Goal: Check status

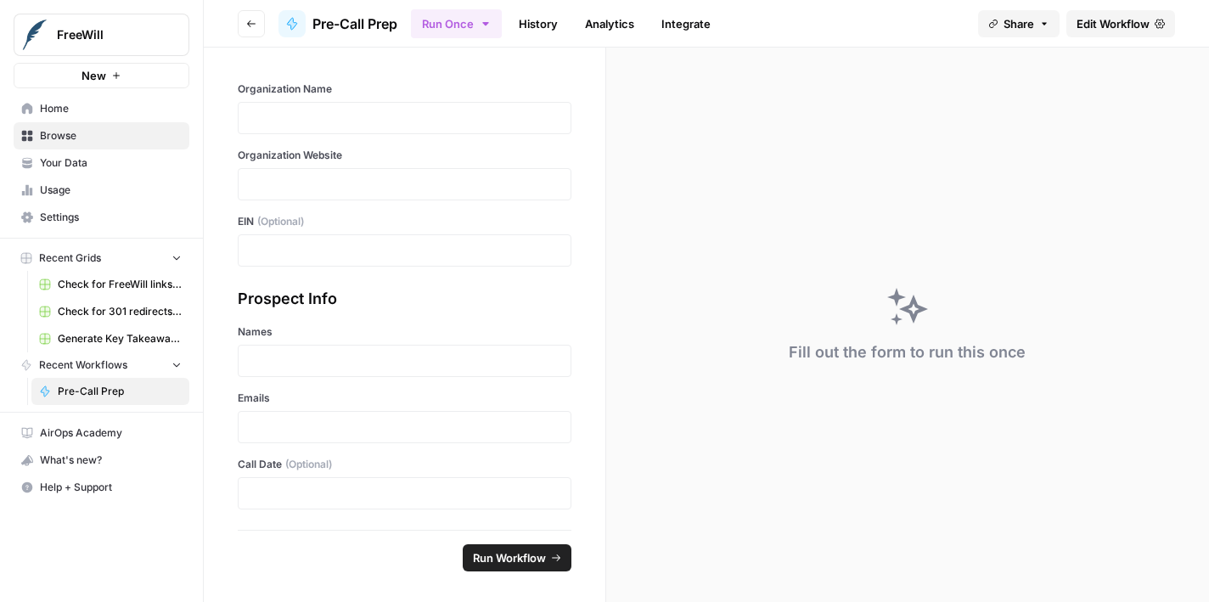
click at [538, 25] on link "History" at bounding box center [537, 23] width 59 height 27
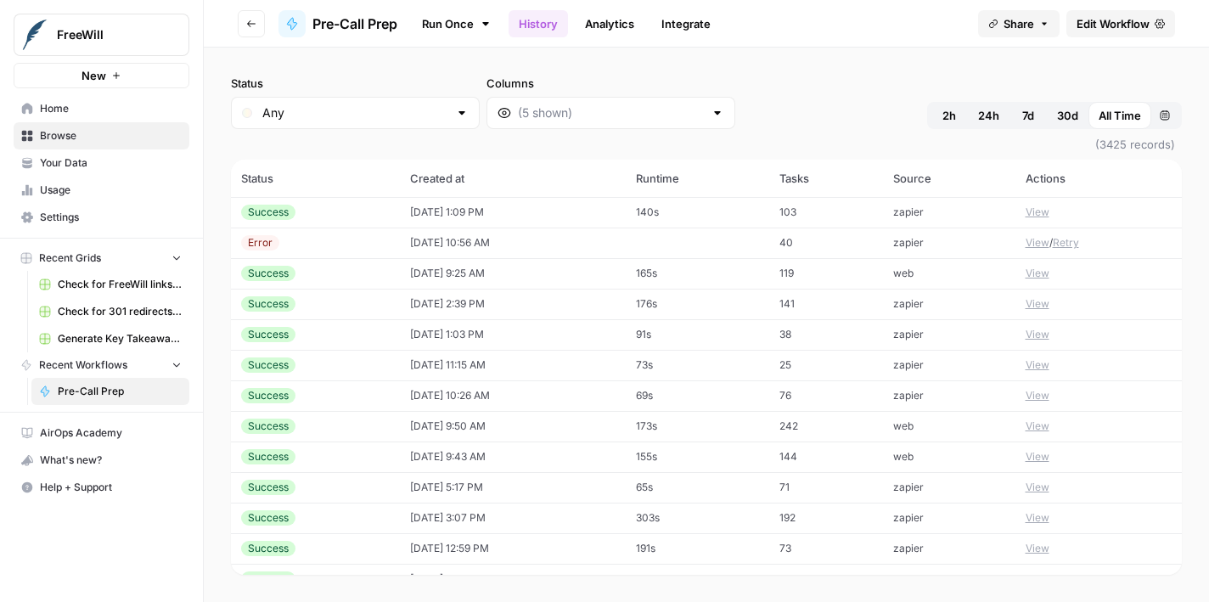
click at [1035, 211] on button "View" at bounding box center [1037, 212] width 24 height 15
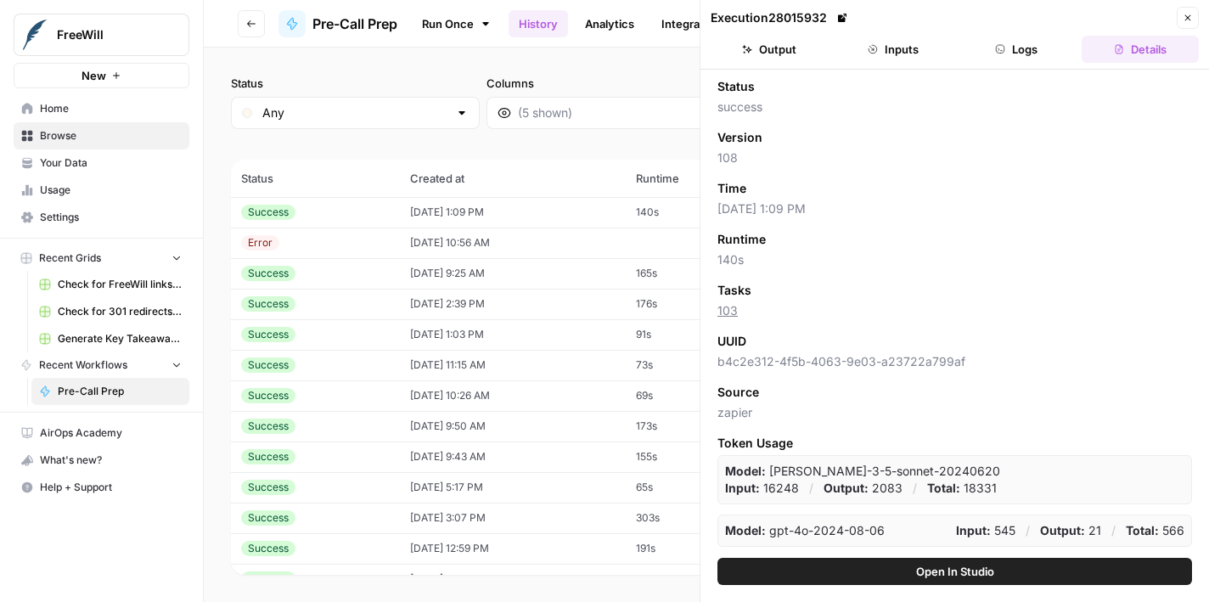
click at [902, 51] on button "Inputs" at bounding box center [892, 49] width 117 height 27
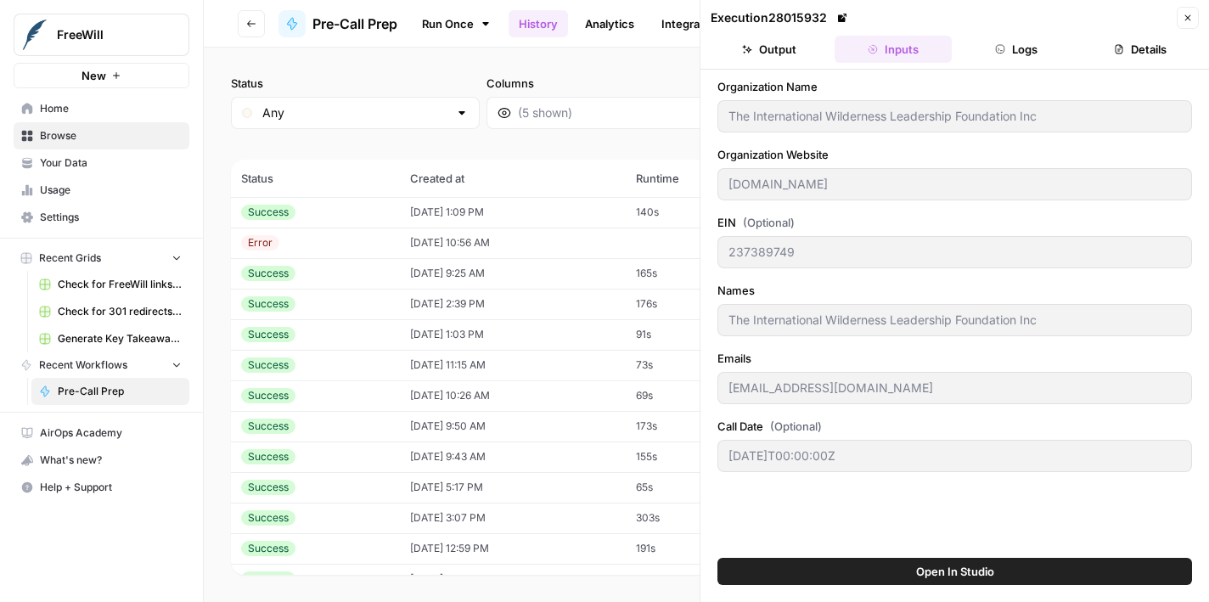
click at [725, 114] on div "The International Wilderness Leadership Foundation Inc" at bounding box center [954, 116] width 474 height 32
